Goal: Communication & Community: Share content

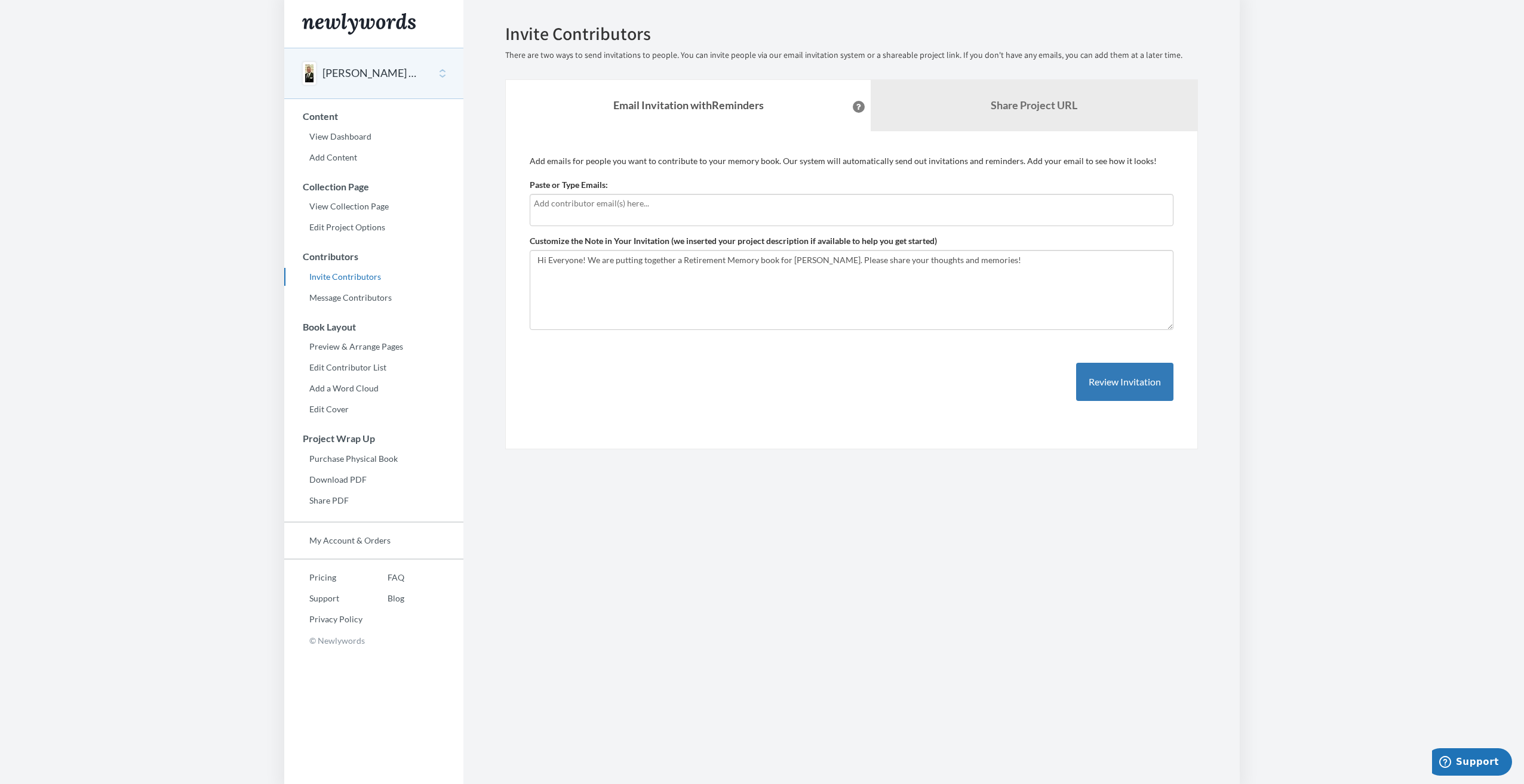
click at [853, 104] on button at bounding box center [858, 107] width 12 height 12
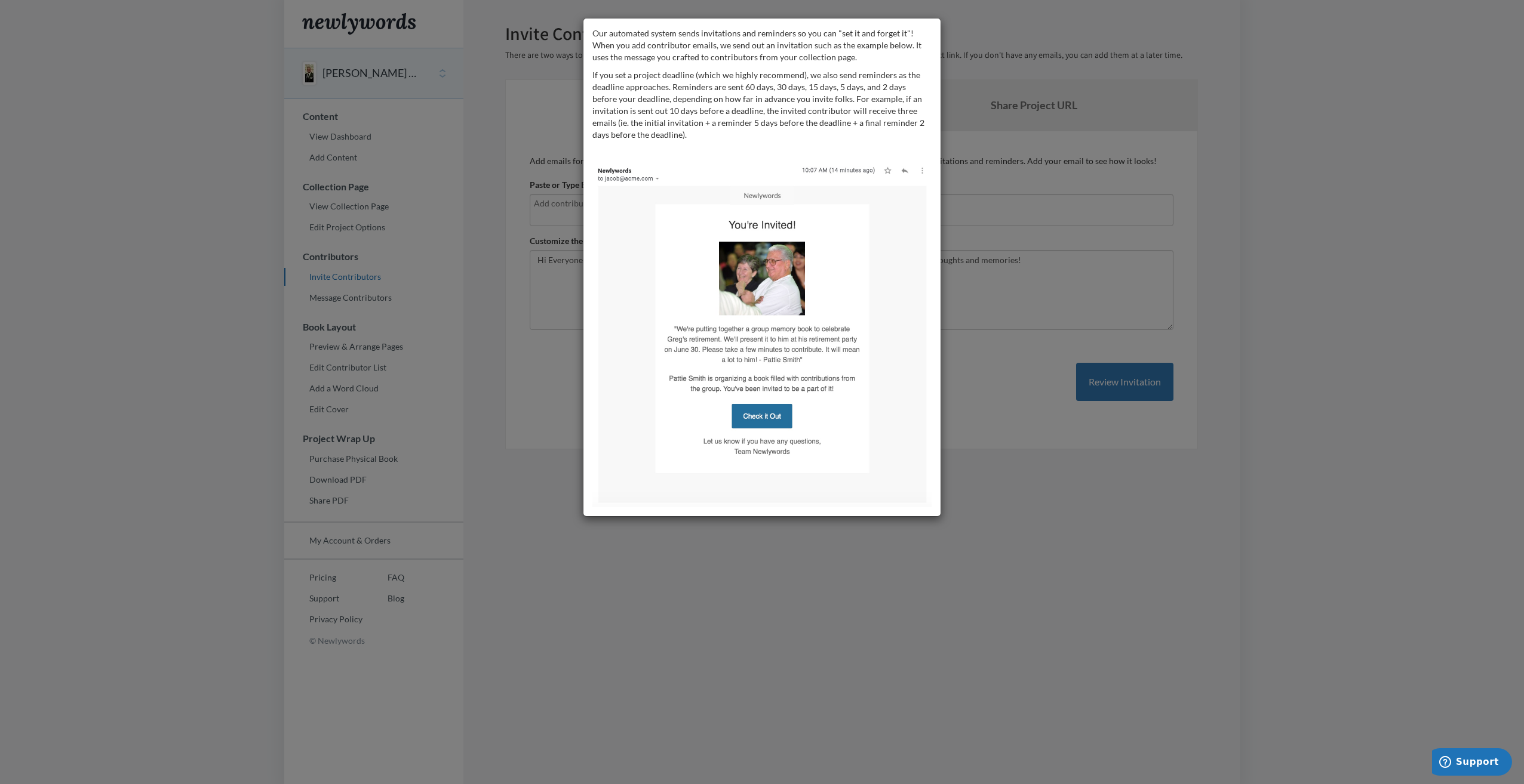
click at [720, 567] on div "Our automated system sends invitations and reminders so you can "set it and for…" at bounding box center [762, 392] width 1524 height 784
click at [759, 408] on img at bounding box center [762, 333] width 340 height 349
click at [759, 415] on img at bounding box center [762, 333] width 340 height 349
click at [513, 205] on div "Our automated system sends invitations and reminders so you can "set it and for…" at bounding box center [762, 392] width 1524 height 784
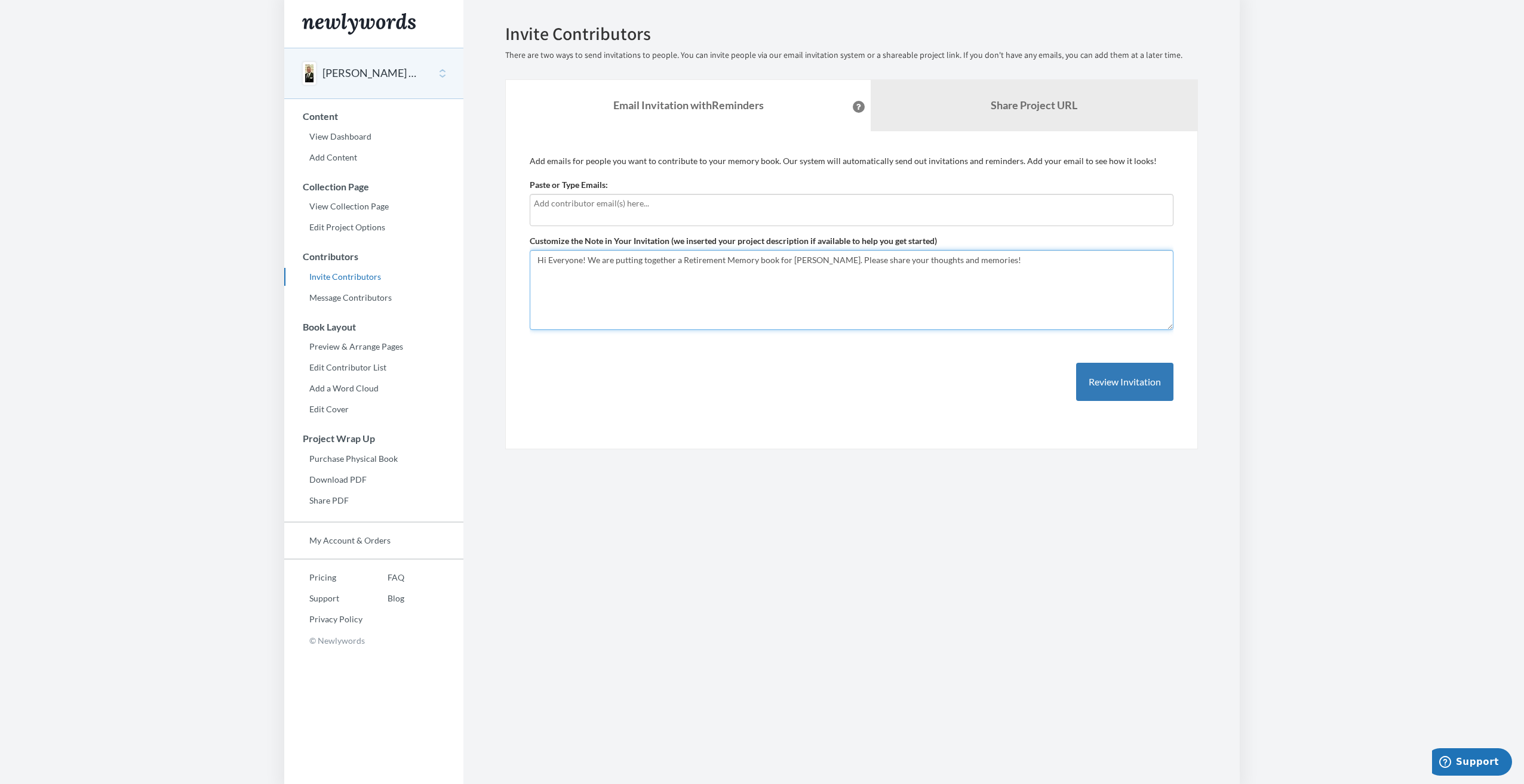
click at [863, 260] on textarea "Hi Everyone! We are putting together a Retirement Memory book for [PERSON_NAME]…" at bounding box center [852, 290] width 644 height 80
click at [1057, 262] on textarea "Hi Everyone! We are putting together a Retirement Memory book for [PERSON_NAME]…" at bounding box center [852, 290] width 644 height 80
type textarea "Hi Everyone! We are putting together a Retirement Memory book for [PERSON_NAME]…"
click at [1045, 105] on b "Share Project URL" at bounding box center [1034, 105] width 87 height 13
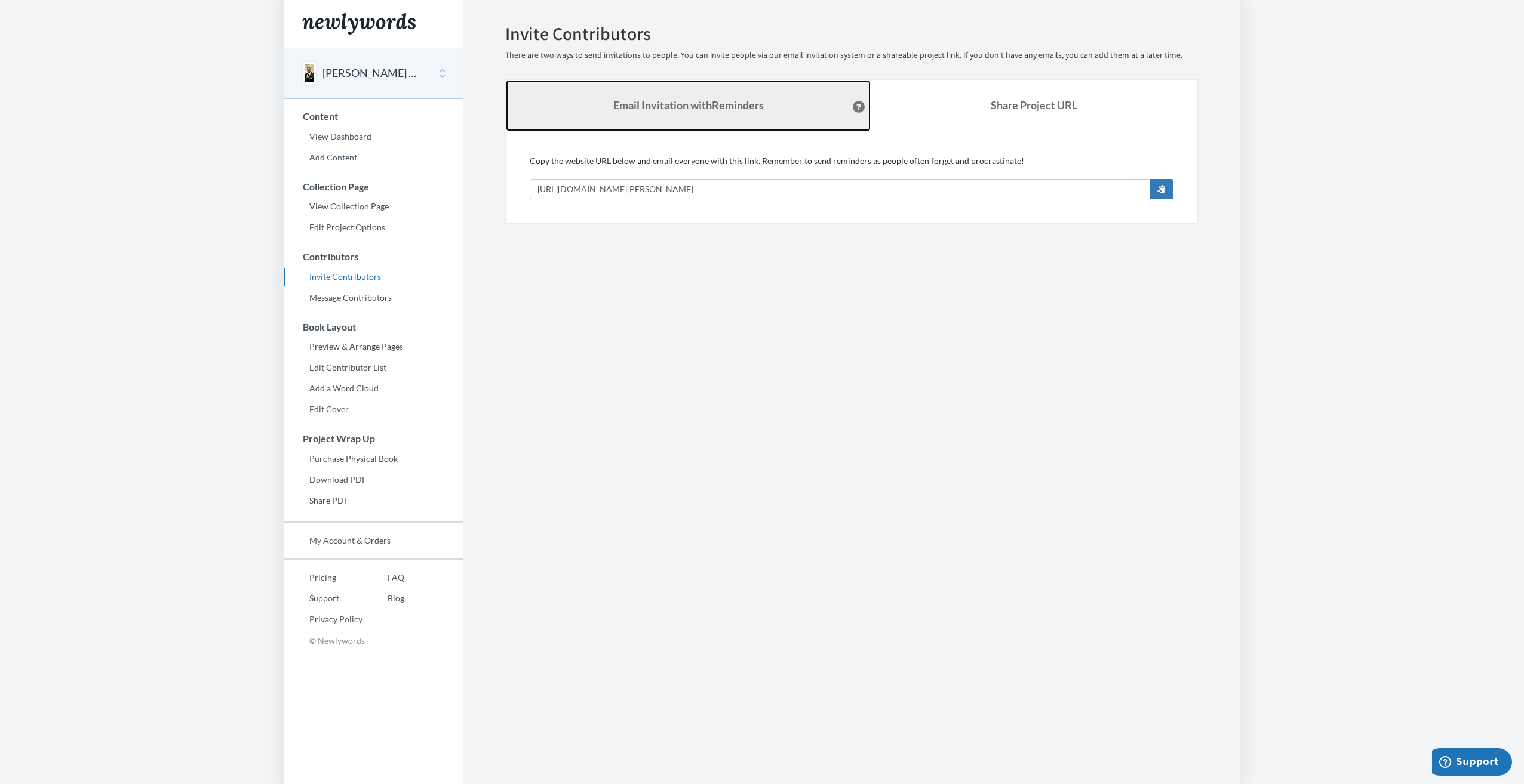
click at [741, 102] on strong "Email Invitation with Reminders" at bounding box center [688, 105] width 151 height 13
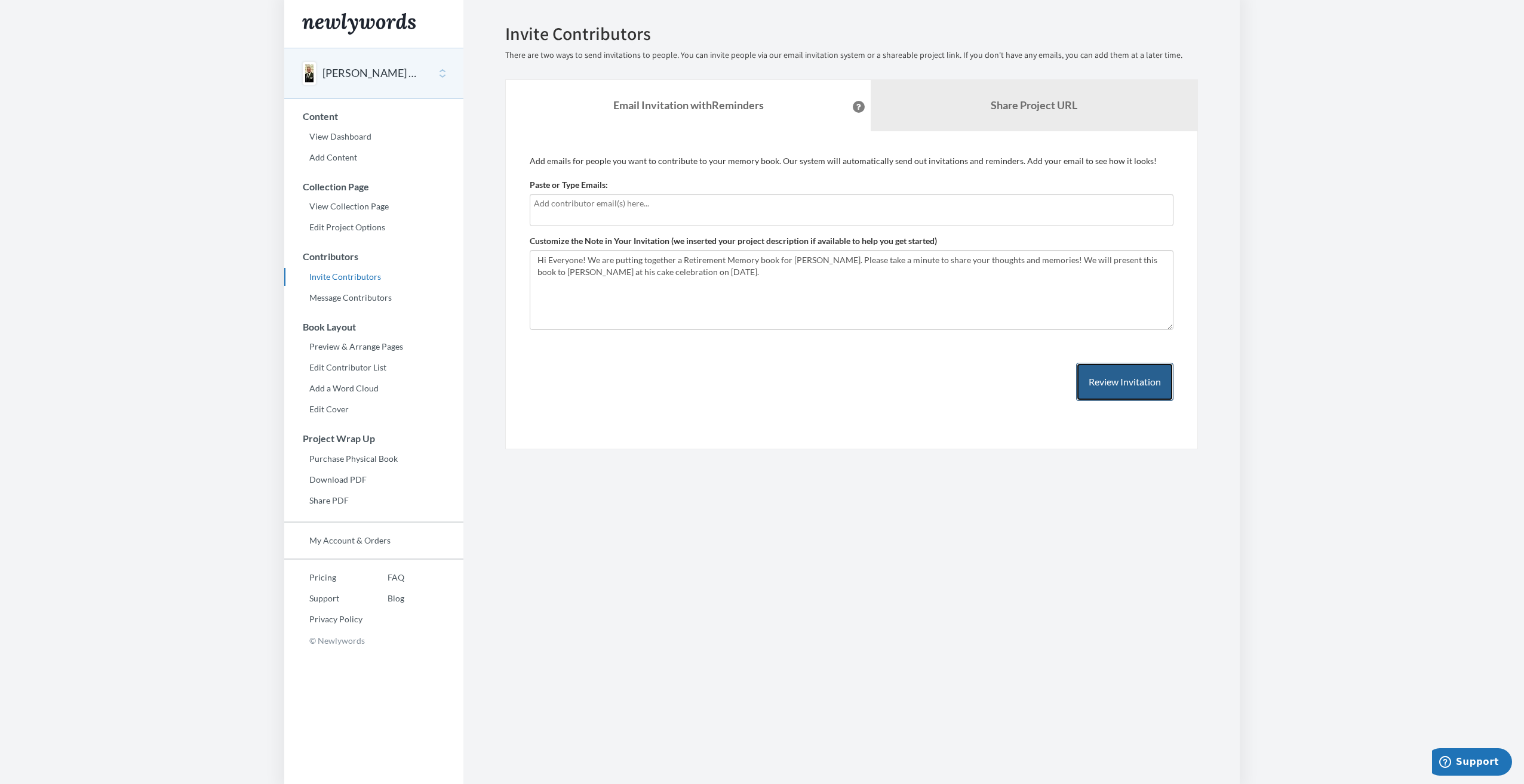
click at [1113, 387] on button "Review Invitation" at bounding box center [1125, 382] width 98 height 39
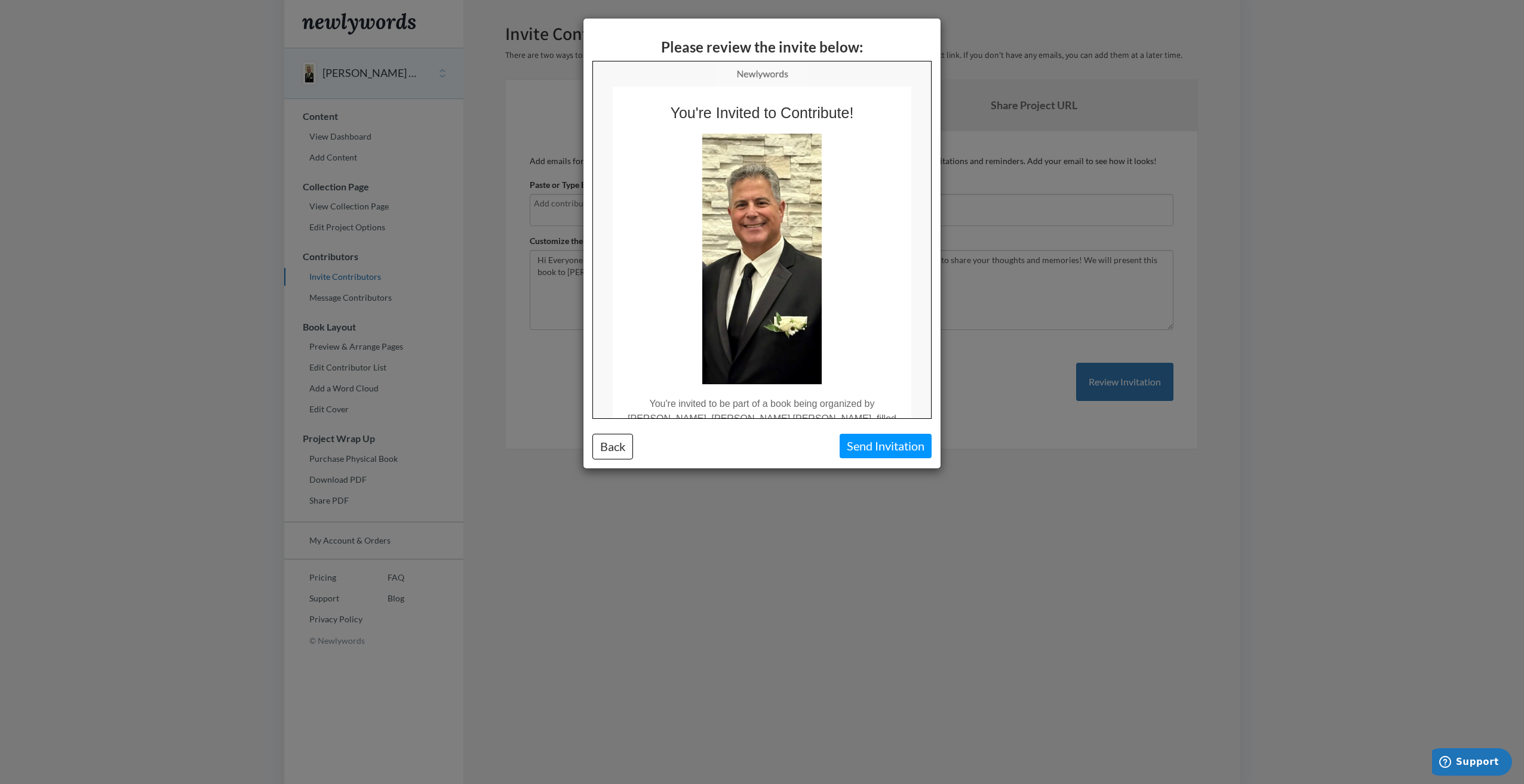
drag, startPoint x: 926, startPoint y: 125, endPoint x: 1533, endPoint y: 173, distance: 608.9
click at [757, 536] on div "Please review the invite below: Back Send Invitation" at bounding box center [762, 392] width 1524 height 784
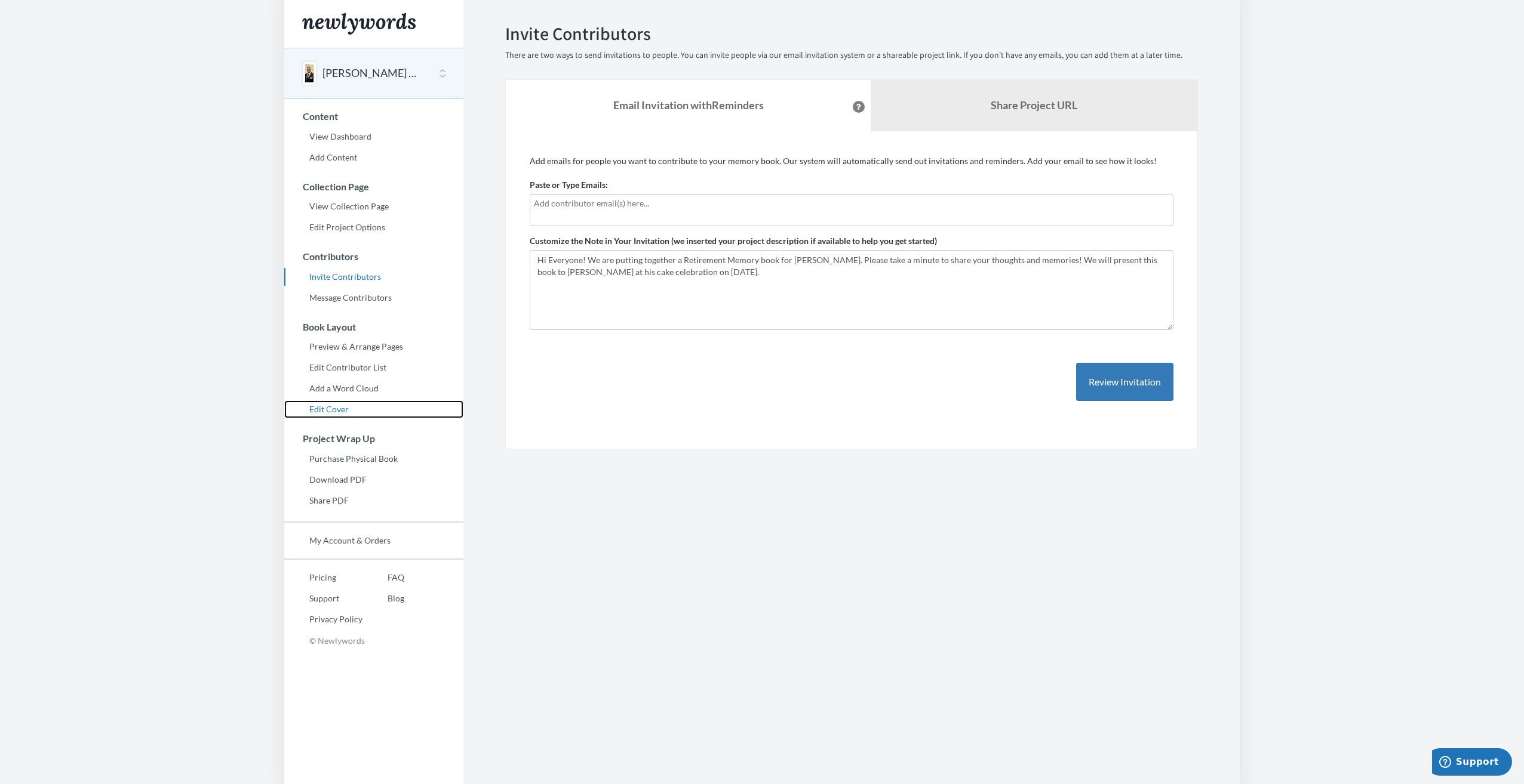
click at [340, 408] on link "Edit Cover" at bounding box center [373, 409] width 179 height 18
